Goal: Book appointment/travel/reservation

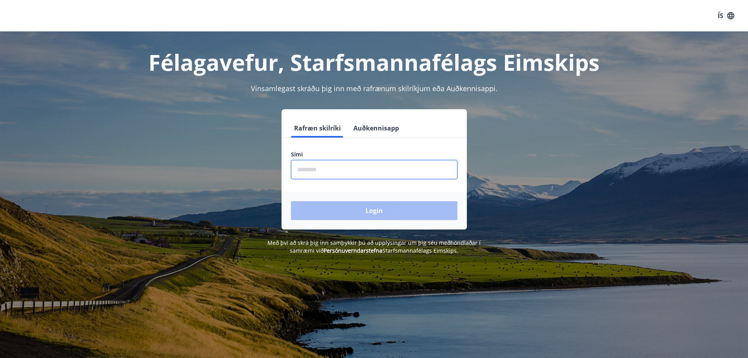
click at [345, 172] on input "phone" at bounding box center [374, 169] width 166 height 19
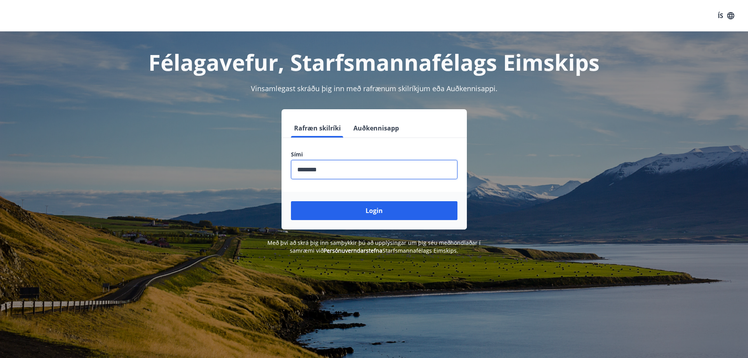
type input "********"
click at [291, 201] on button "Login" at bounding box center [374, 210] width 166 height 19
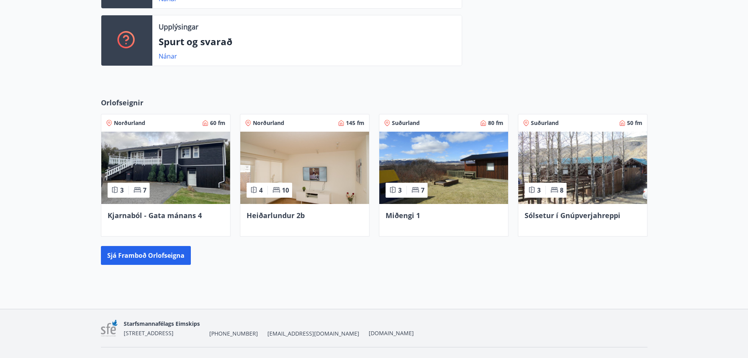
scroll to position [268, 0]
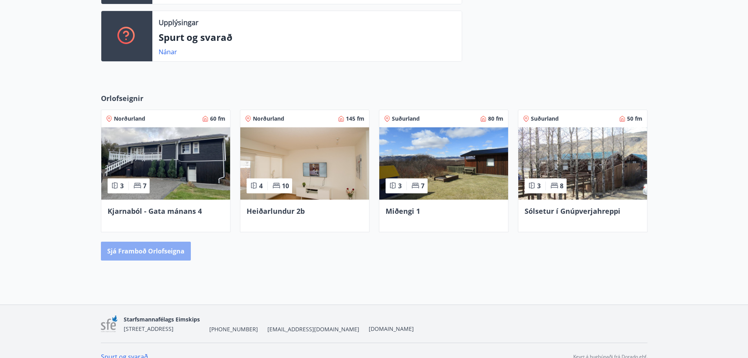
click at [146, 254] on button "Sjá framboð orlofseigna" at bounding box center [146, 250] width 90 height 19
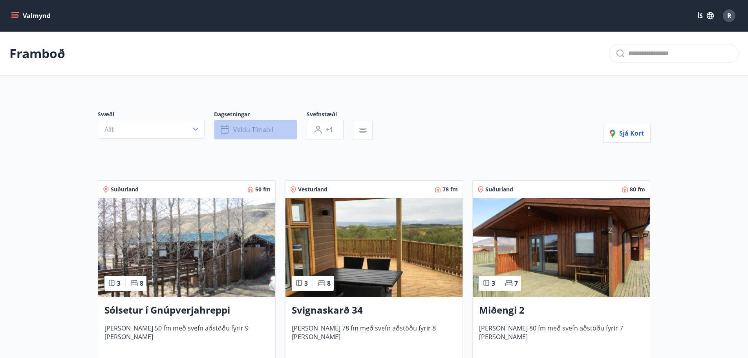
click at [248, 127] on span "Veldu tímabil" at bounding box center [253, 129] width 40 height 9
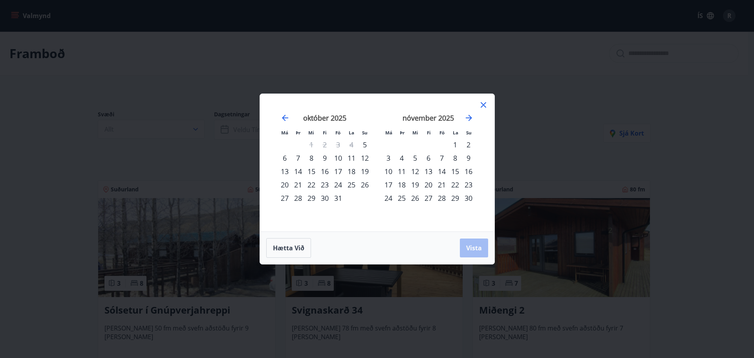
click at [337, 172] on div "17" at bounding box center [337, 170] width 13 height 13
click at [367, 172] on div "19" at bounding box center [364, 170] width 13 height 13
click at [474, 246] on span "Vista" at bounding box center [474, 247] width 16 height 9
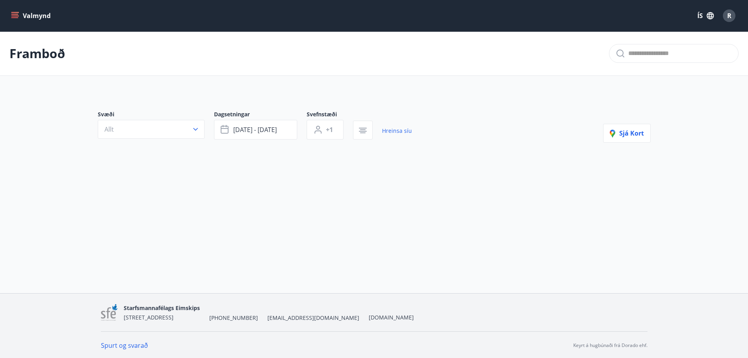
scroll to position [1, 0]
click at [392, 131] on link "Hreinsa síu" at bounding box center [397, 129] width 30 height 17
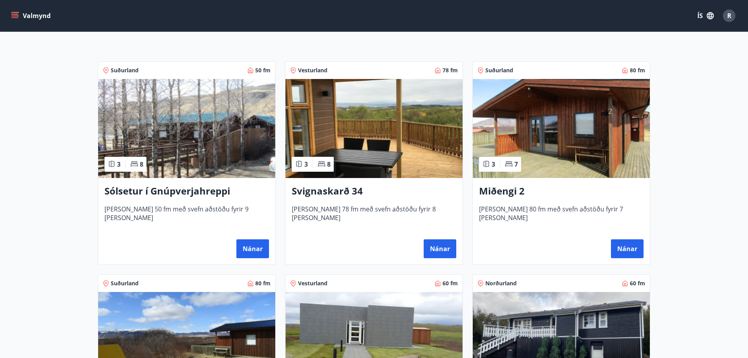
click at [206, 183] on div "Sólsetur í Gnúpverjahreppi [PERSON_NAME] 50 fm með svefn aðstöðu fyrir 9 [PERSO…" at bounding box center [186, 221] width 177 height 86
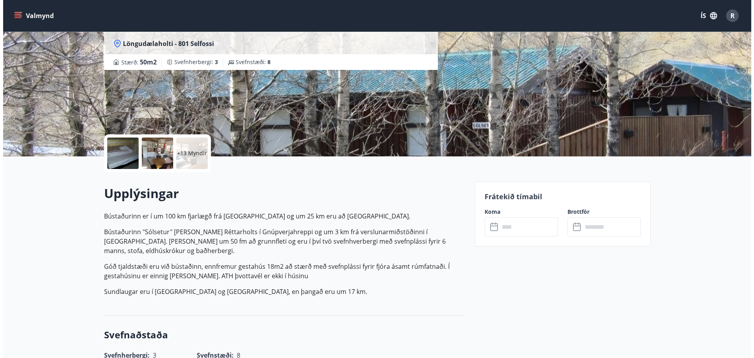
scroll to position [79, 0]
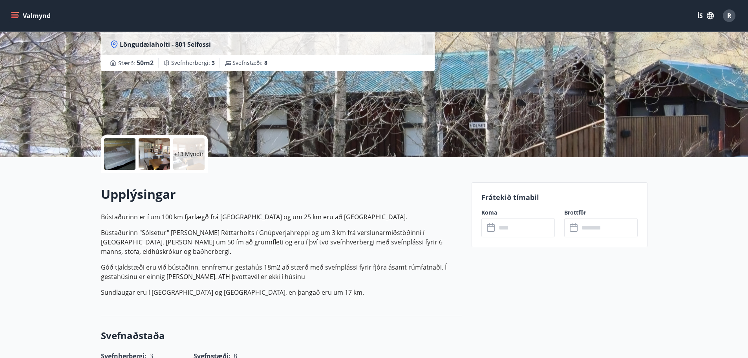
click at [129, 150] on div at bounding box center [119, 153] width 31 height 31
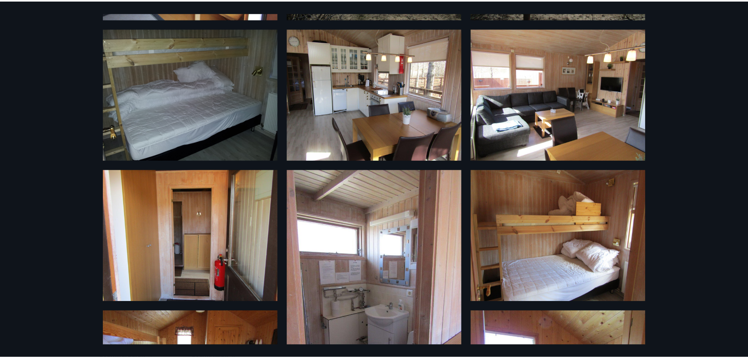
scroll to position [196, 0]
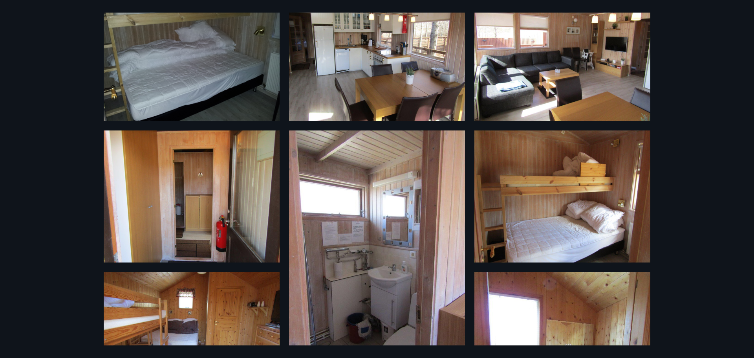
drag, startPoint x: 737, startPoint y: 105, endPoint x: 736, endPoint y: 232, distance: 126.8
click at [736, 220] on div "19 Myndir" at bounding box center [377, 179] width 754 height 358
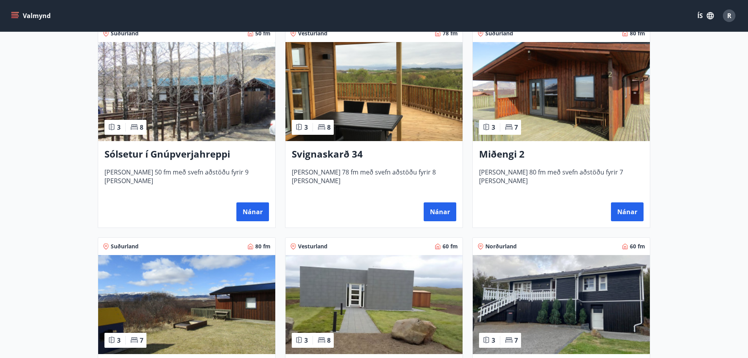
scroll to position [196, 0]
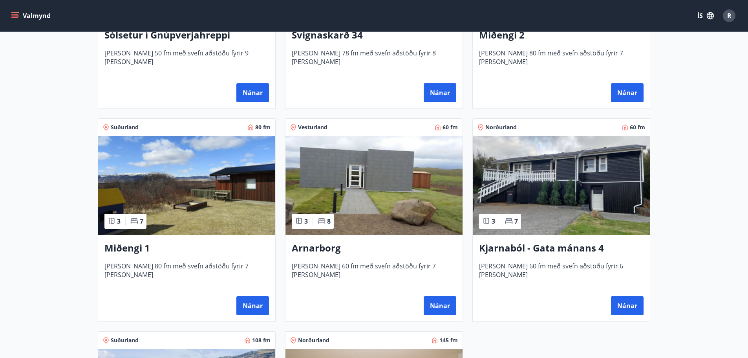
click at [322, 248] on h3 "Arnarborg" at bounding box center [374, 248] width 164 height 14
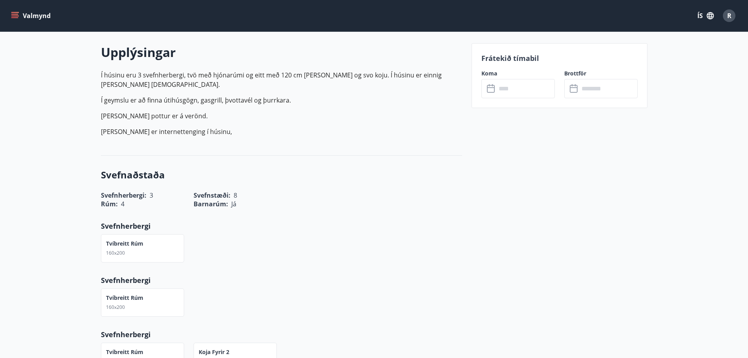
scroll to position [194, 0]
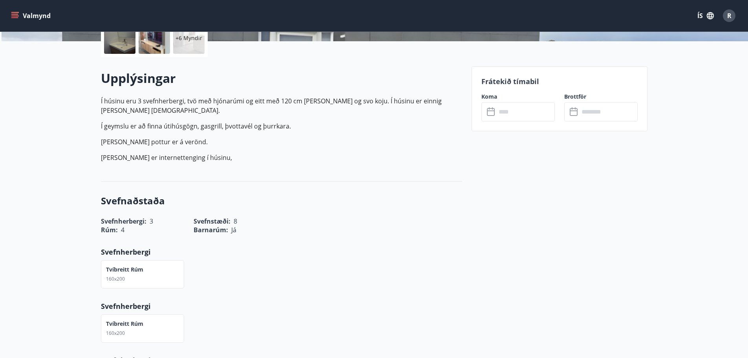
click at [530, 115] on input "text" at bounding box center [525, 111] width 58 height 19
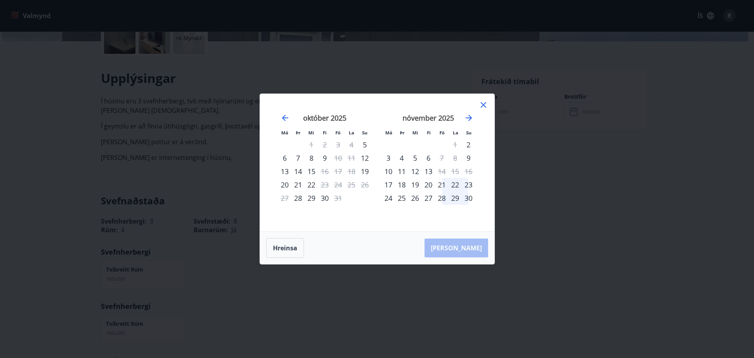
click at [483, 104] on icon at bounding box center [482, 104] width 9 height 9
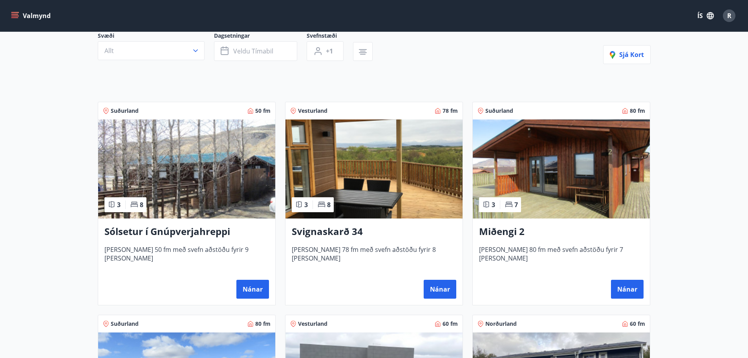
click at [223, 236] on h3 "Sólsetur í Gnúpverjahreppi" at bounding box center [186, 232] width 164 height 14
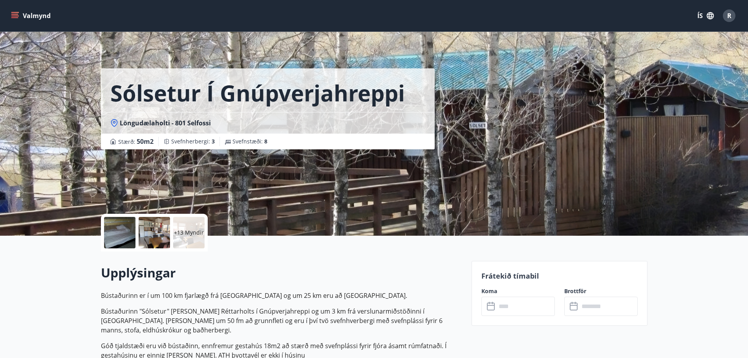
click at [525, 280] on p "Frátekið tímabil" at bounding box center [559, 275] width 156 height 10
click at [496, 299] on input "text" at bounding box center [525, 305] width 58 height 19
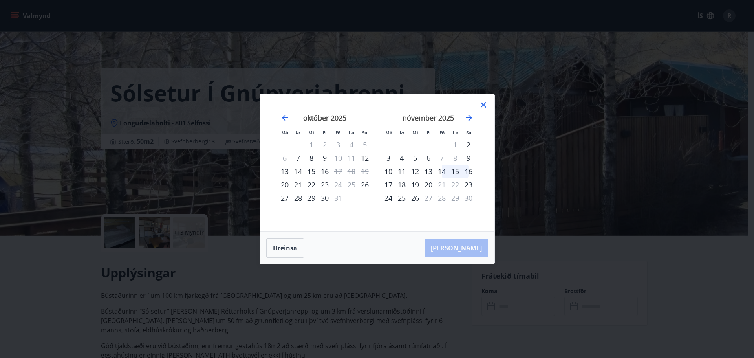
click at [483, 107] on icon at bounding box center [482, 104] width 9 height 9
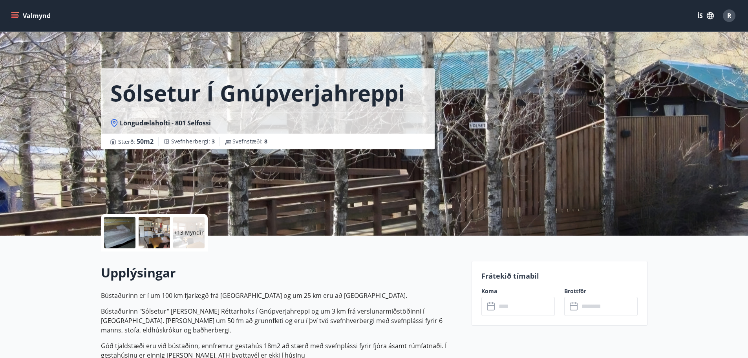
click at [13, 13] on icon "menu" at bounding box center [15, 16] width 8 height 8
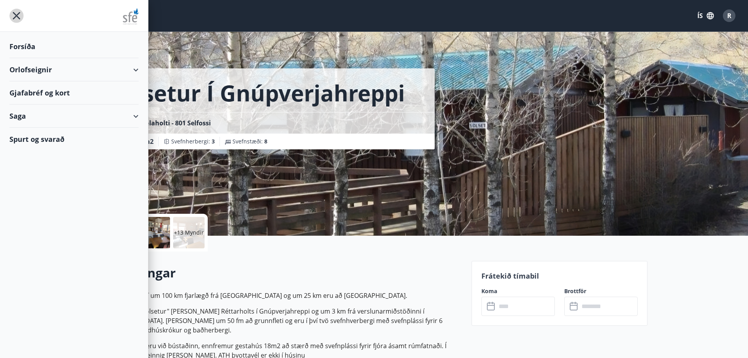
click at [13, 13] on icon "menu" at bounding box center [16, 16] width 14 height 14
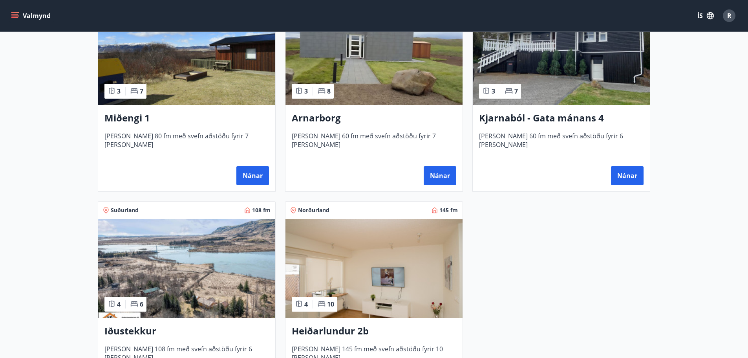
scroll to position [402, 0]
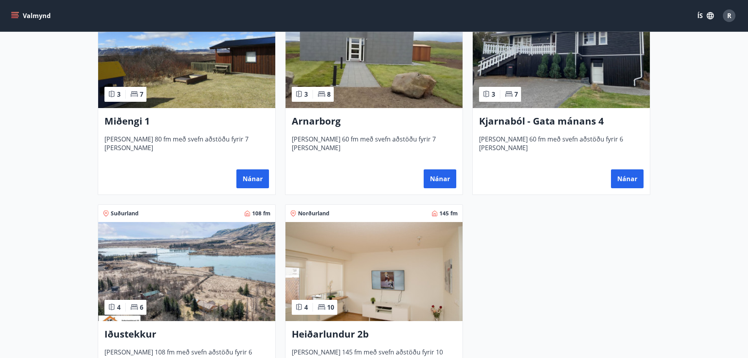
click at [568, 115] on h3 "Kjarnaból - Gata mánans 4" at bounding box center [561, 121] width 164 height 14
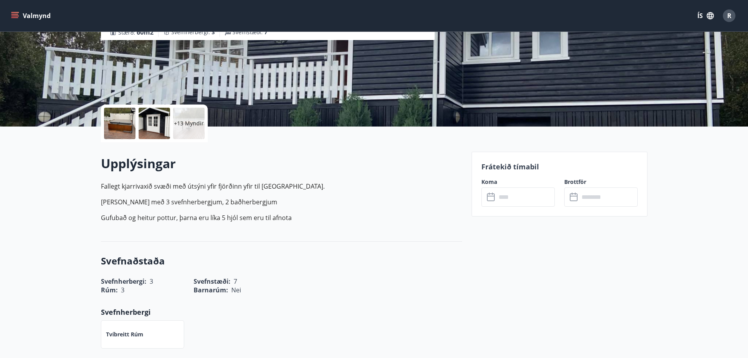
scroll to position [118, 0]
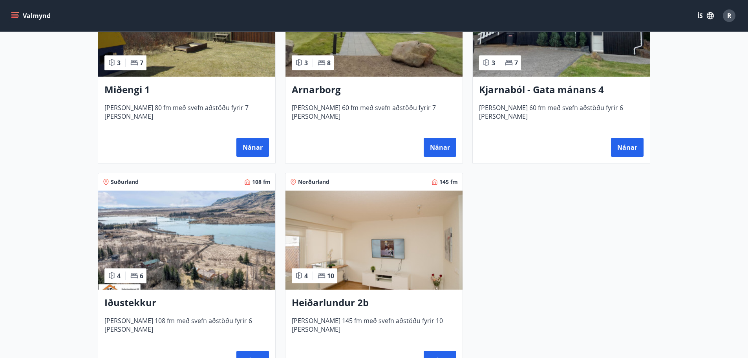
scroll to position [440, 0]
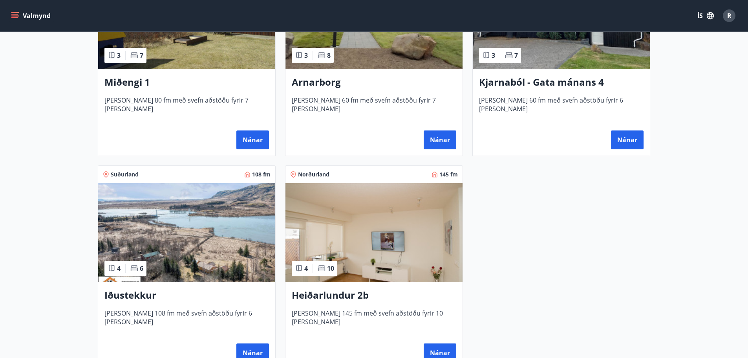
click at [163, 288] on div "Iðustekkur [PERSON_NAME] 108 fm með svefn aðstöðu fyrir 6 [PERSON_NAME] Nánar" at bounding box center [186, 325] width 177 height 86
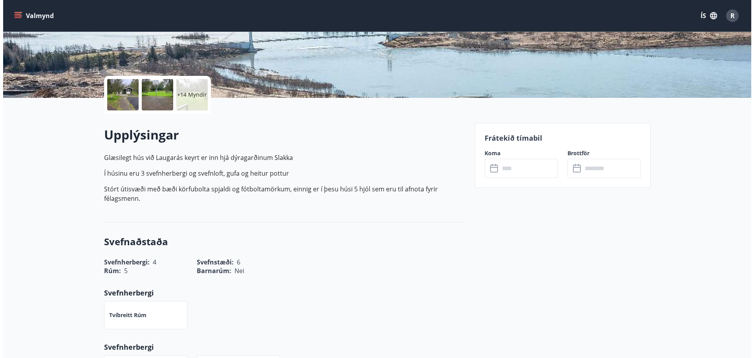
scroll to position [79, 0]
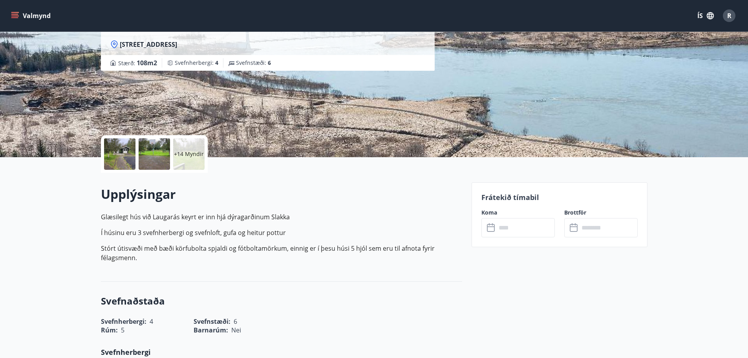
click at [123, 144] on div at bounding box center [119, 153] width 31 height 31
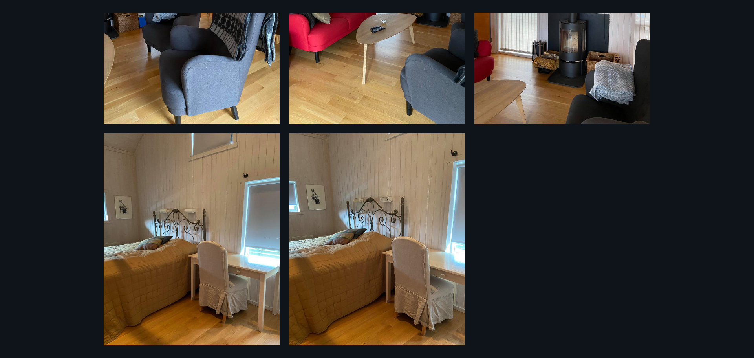
scroll to position [1374, 0]
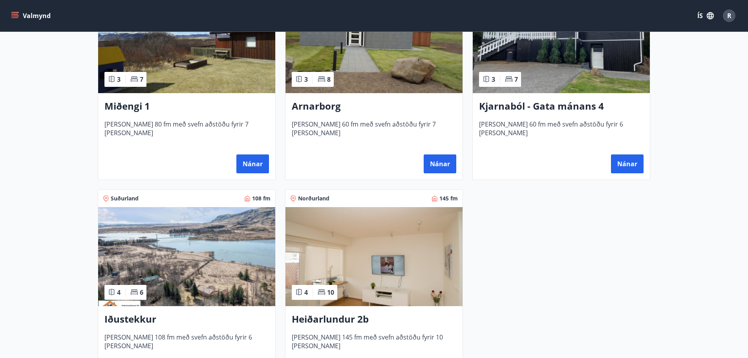
scroll to position [423, 0]
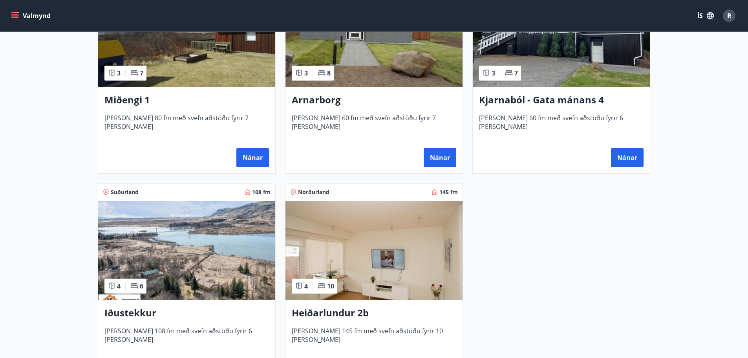
click at [346, 305] on div "[PERSON_NAME] 2b [PERSON_NAME] 145 fm með svefn aðstöðu fyrir 10 [PERSON_NAME] …" at bounding box center [373, 342] width 177 height 86
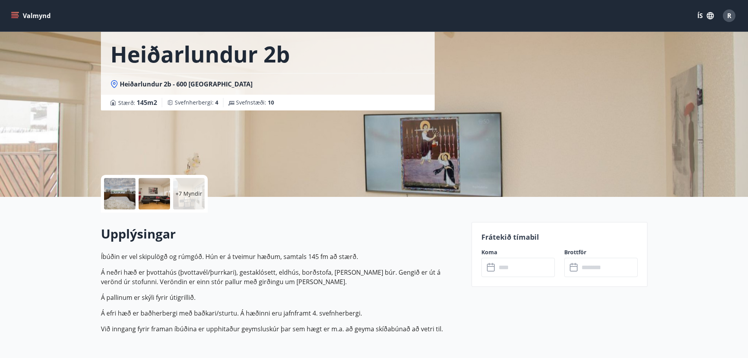
scroll to position [39, 0]
click at [518, 231] on div "Frátekið tímabil Koma ​ ​ Brottför ​ ​" at bounding box center [559, 253] width 176 height 65
click at [518, 237] on p "Frátekið tímabil" at bounding box center [559, 236] width 156 height 10
click at [502, 265] on input "text" at bounding box center [525, 266] width 58 height 19
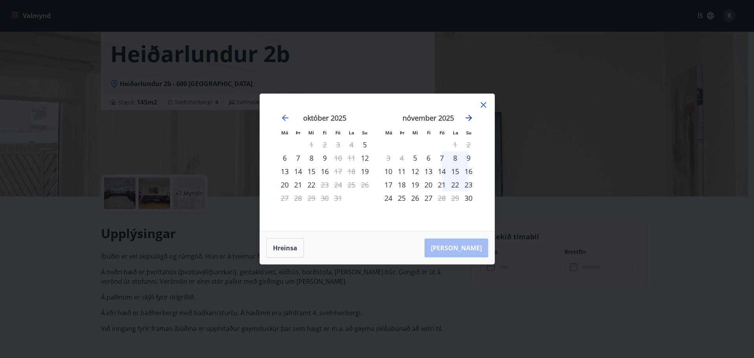
click at [467, 117] on icon "Move forward to switch to the next month." at bounding box center [468, 117] width 9 height 9
click at [285, 252] on button "Hreinsa" at bounding box center [285, 248] width 38 height 20
click at [485, 106] on icon at bounding box center [482, 104] width 9 height 9
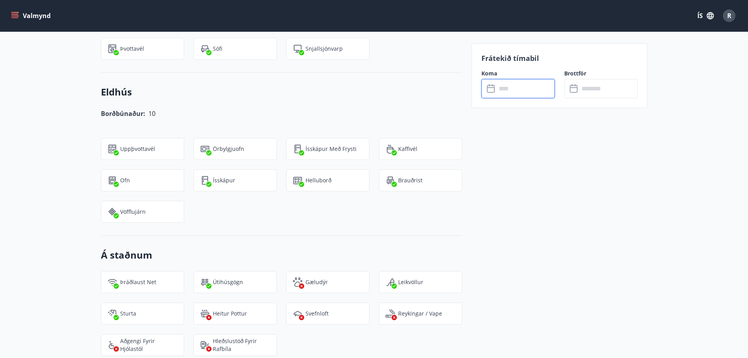
scroll to position [401, 0]
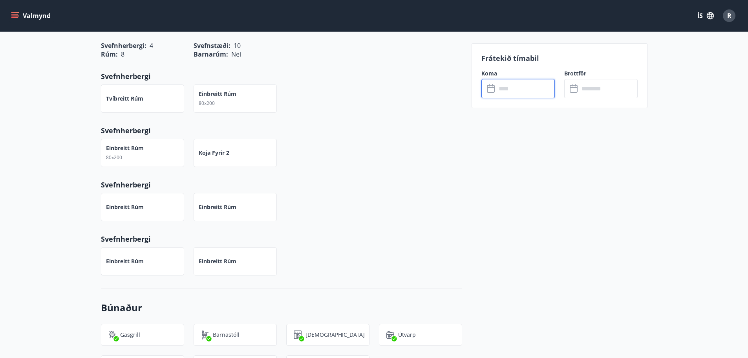
scroll to position [1, 0]
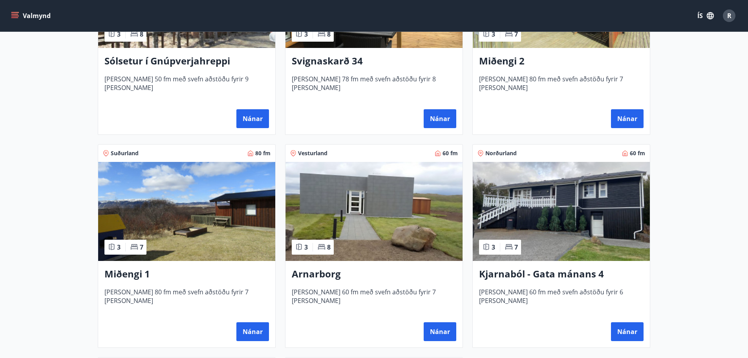
scroll to position [254, 0]
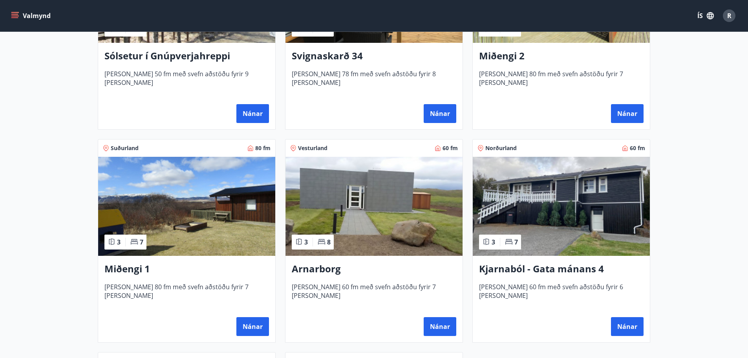
click at [185, 214] on img at bounding box center [186, 206] width 177 height 99
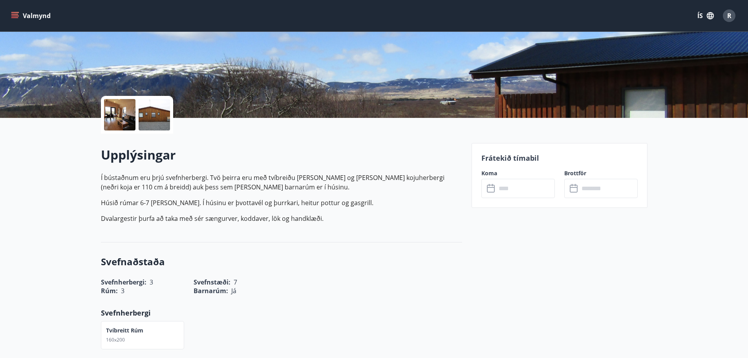
scroll to position [79, 0]
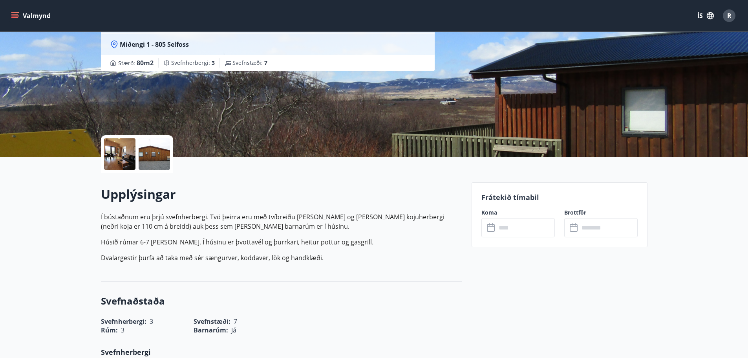
scroll to position [1, 0]
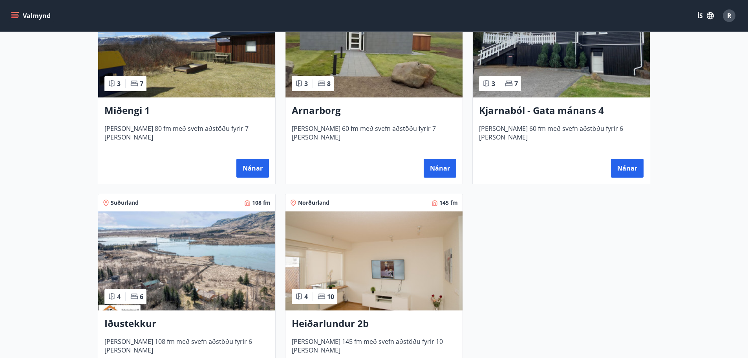
click at [372, 309] on img at bounding box center [373, 260] width 177 height 99
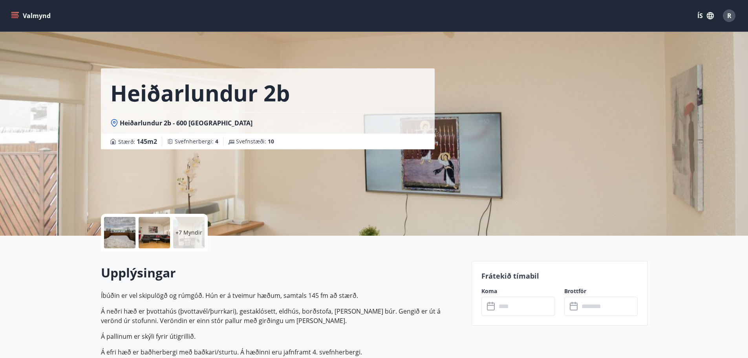
click at [123, 234] on div at bounding box center [119, 232] width 31 height 31
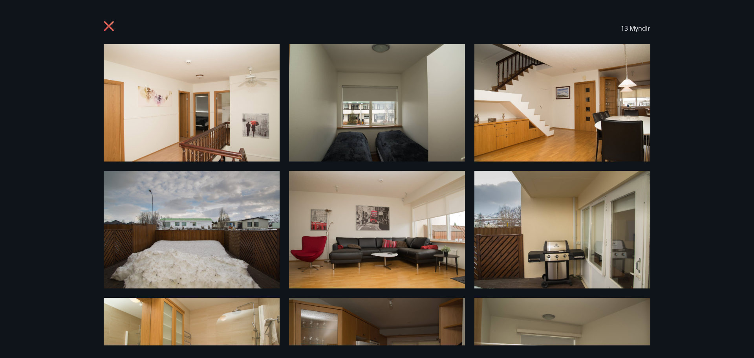
click at [729, 248] on div "13 Myndir" at bounding box center [377, 179] width 754 height 358
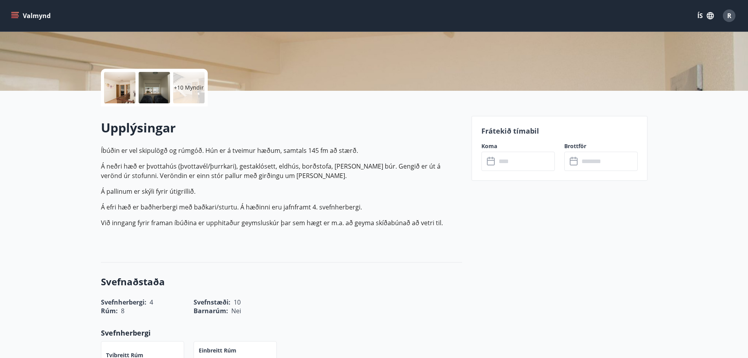
scroll to position [157, 0]
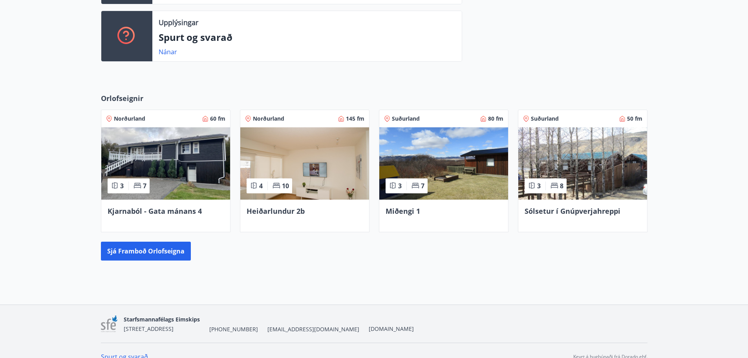
scroll to position [274, 0]
